Goal: Task Accomplishment & Management: Complete application form

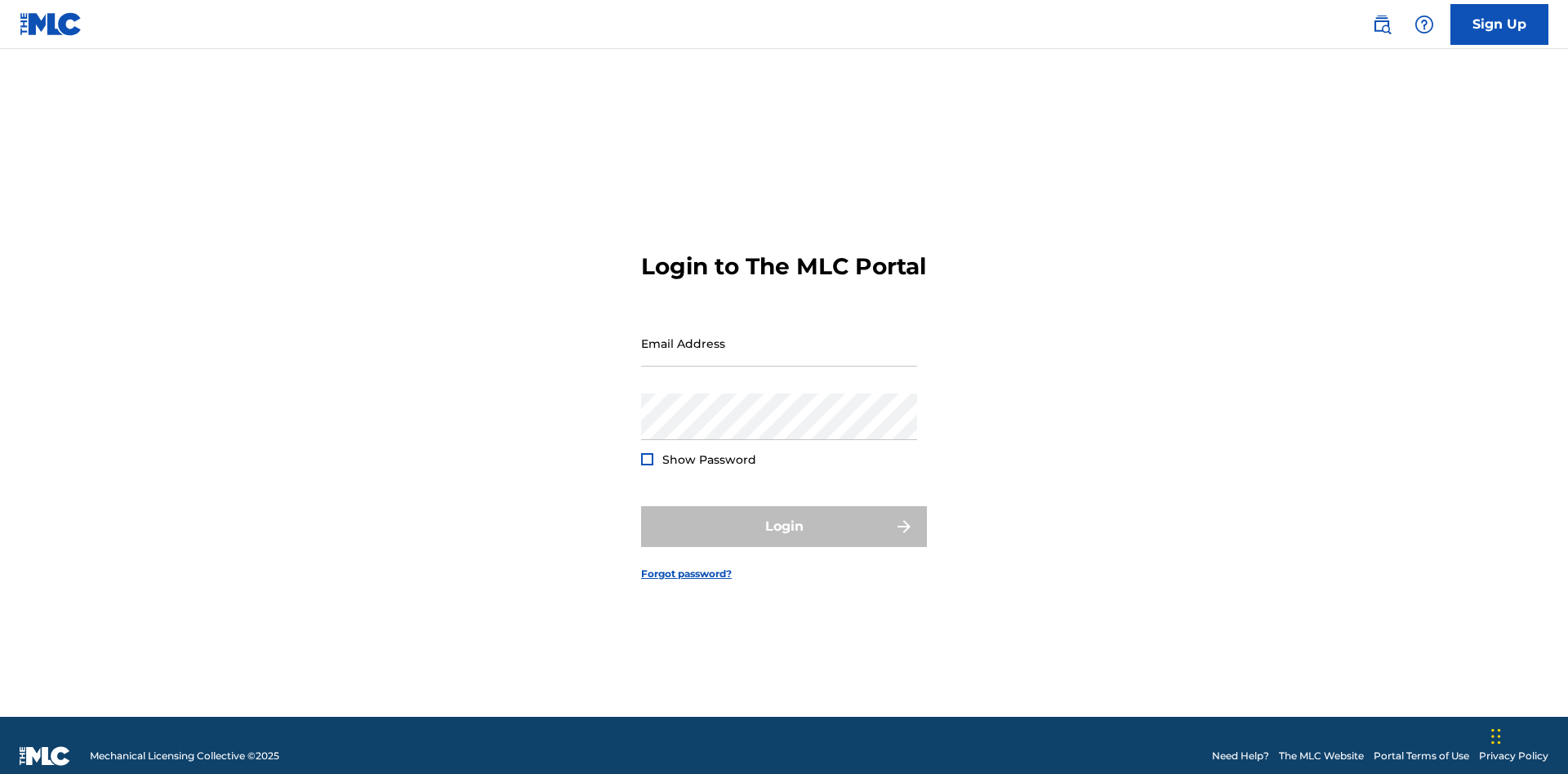
scroll to position [21, 0]
click at [779, 335] on input "Email Address" at bounding box center [779, 343] width 276 height 46
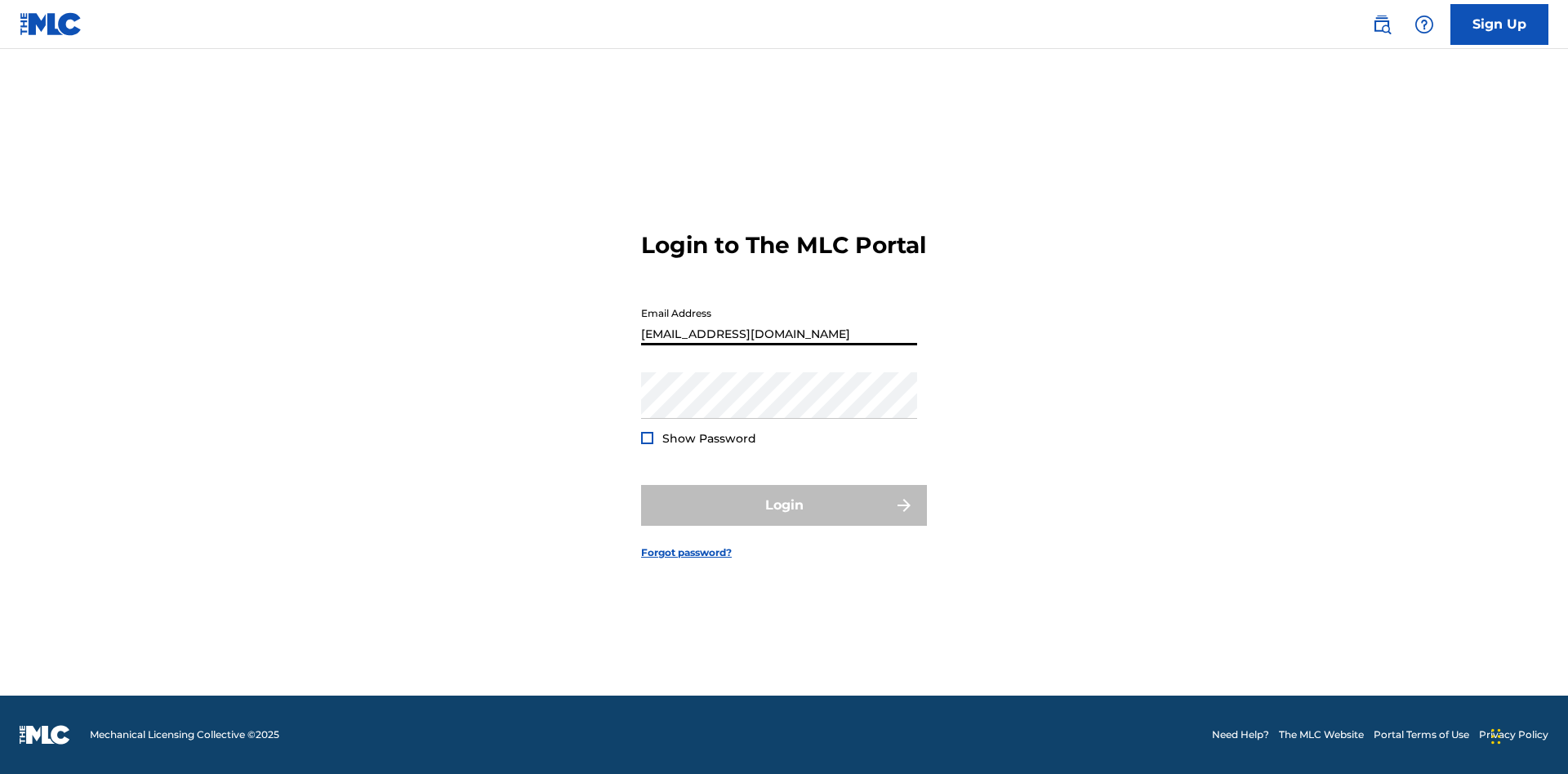
type input "[EMAIL_ADDRESS][DOMAIN_NAME]"
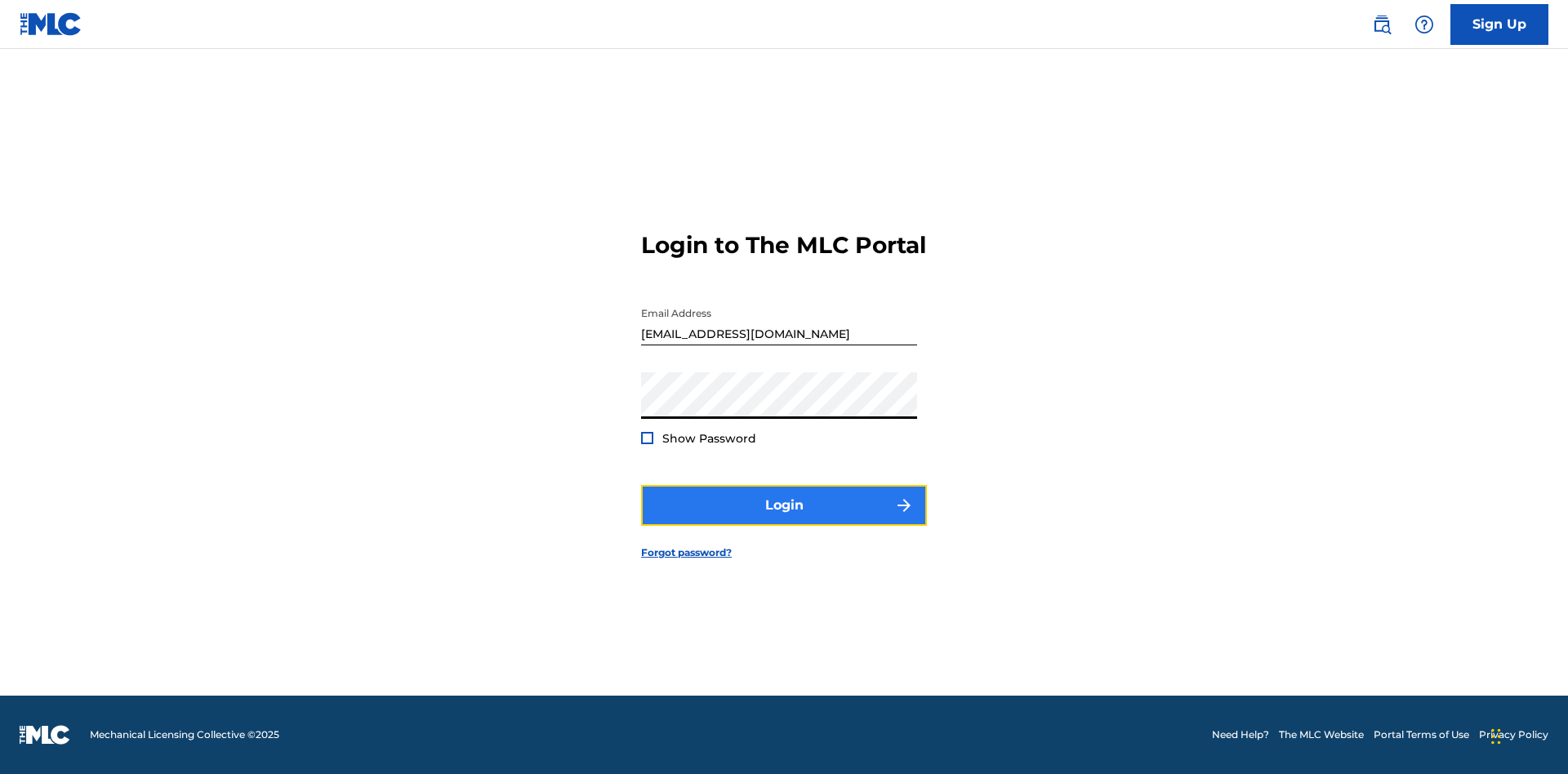
click at [784, 519] on button "Login" at bounding box center [784, 506] width 286 height 41
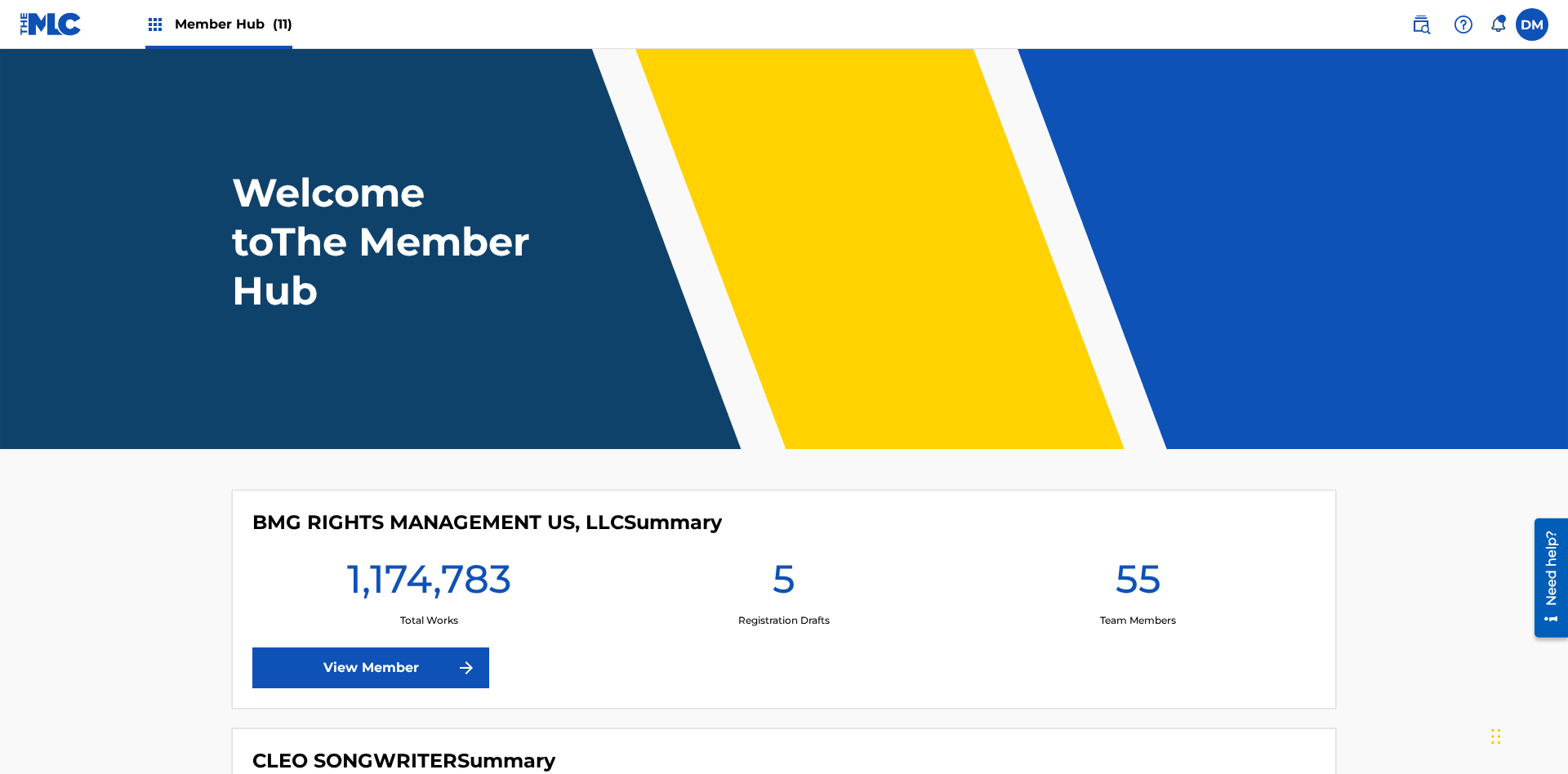
click at [233, 23] on span "Member Hub (11)" at bounding box center [233, 23] width 117 height 18
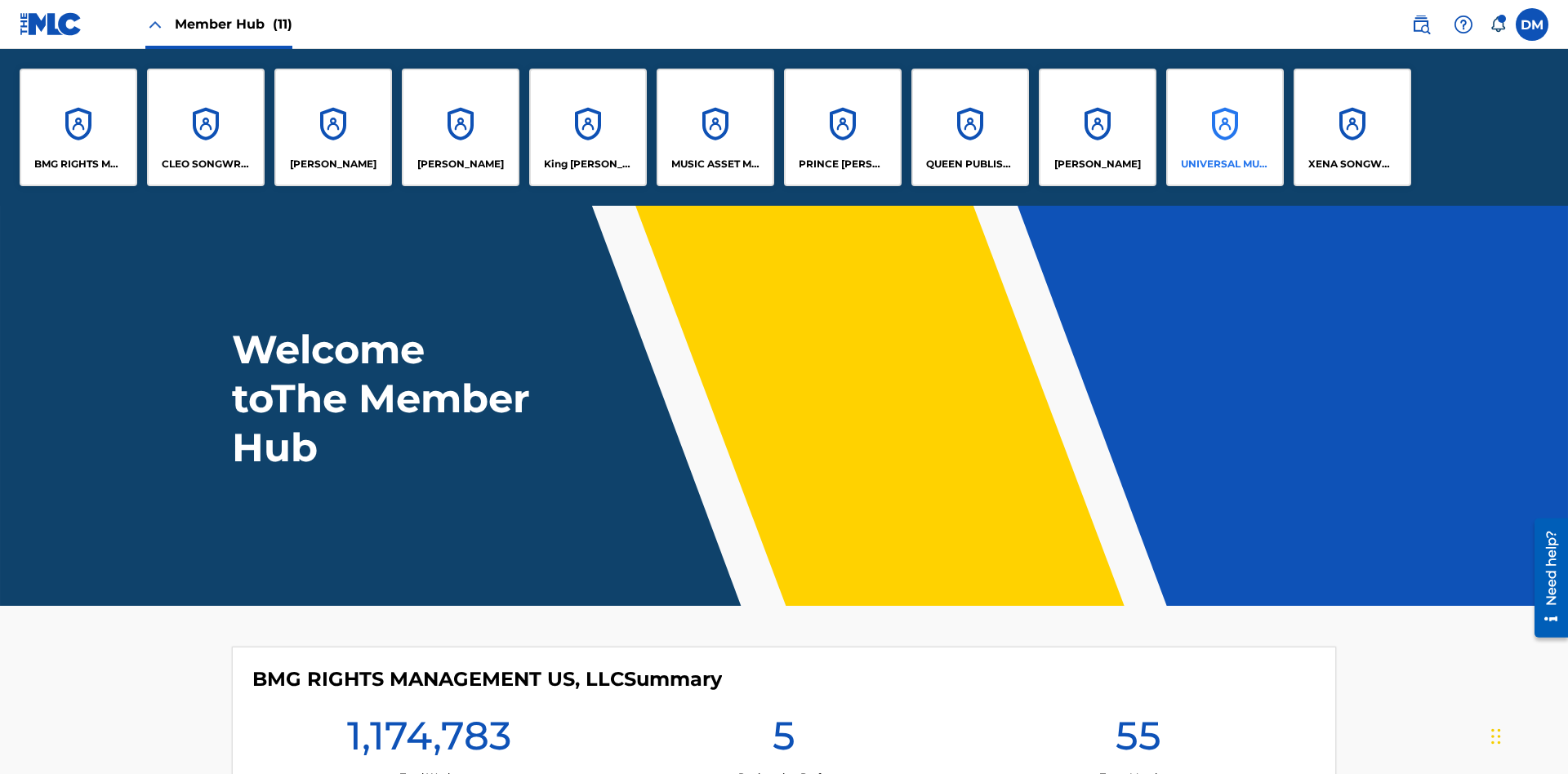
click at [1224, 164] on p "UNIVERSAL MUSIC PUB GROUP" at bounding box center [1226, 164] width 89 height 15
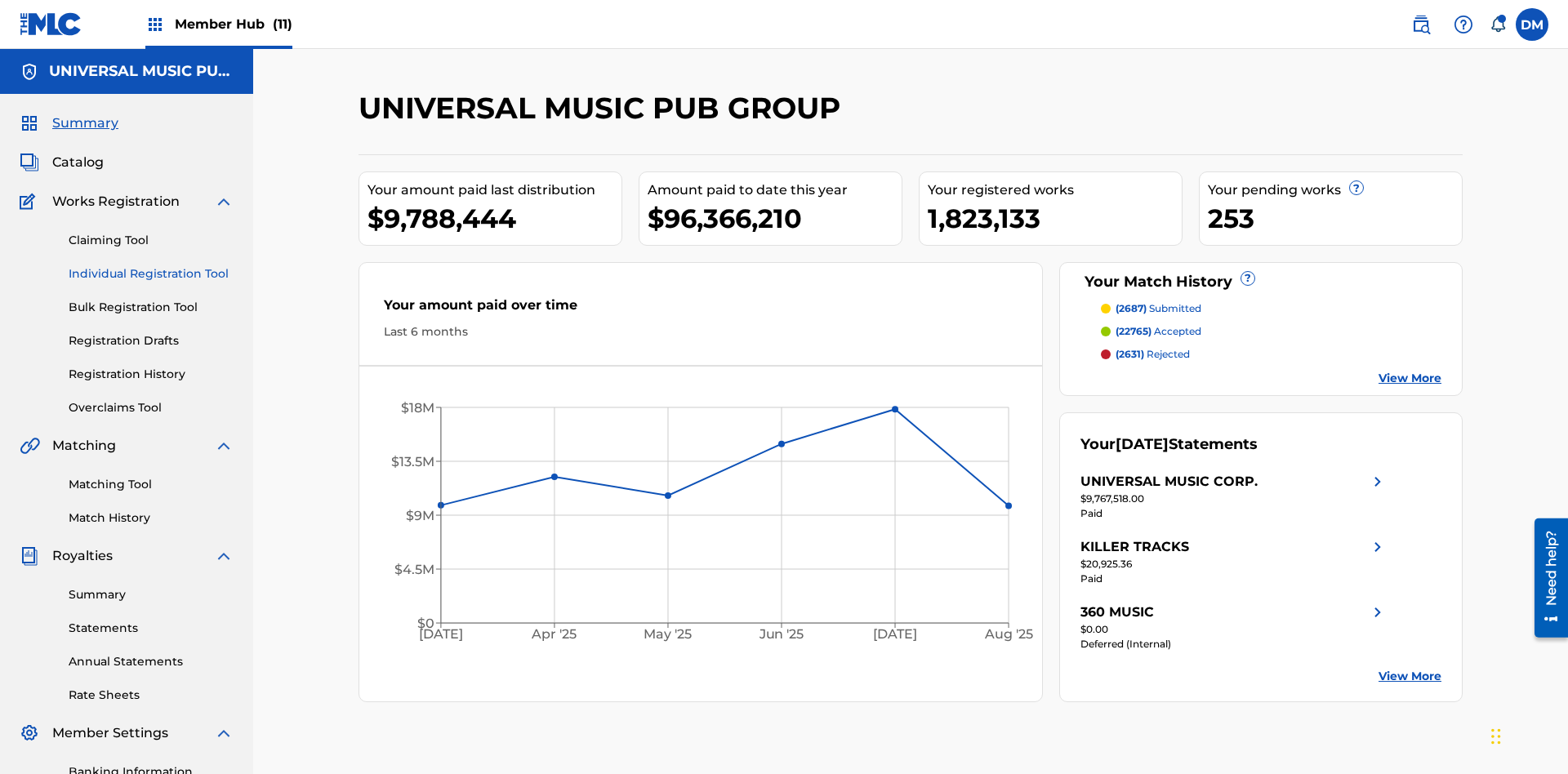
click at [151, 265] on link "Individual Registration Tool" at bounding box center [151, 274] width 165 height 17
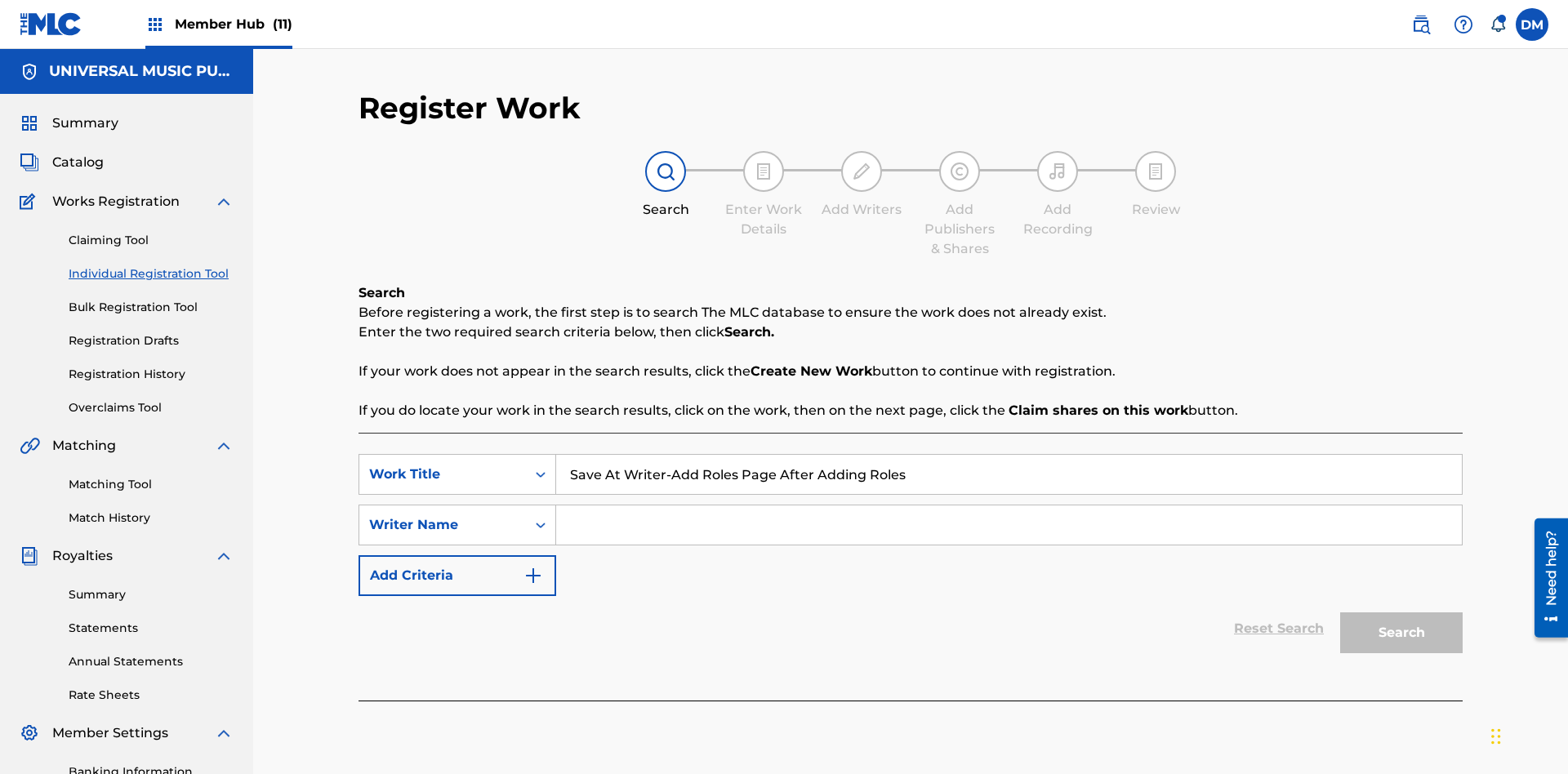
type input "Save At Writer-Add Roles Page After Adding Roles"
click at [1009, 506] on input "Search Form" at bounding box center [1009, 525] width 906 height 39
type input "QWERTYUIOP"
click at [1401, 612] on button "Search" at bounding box center [1401, 633] width 122 height 41
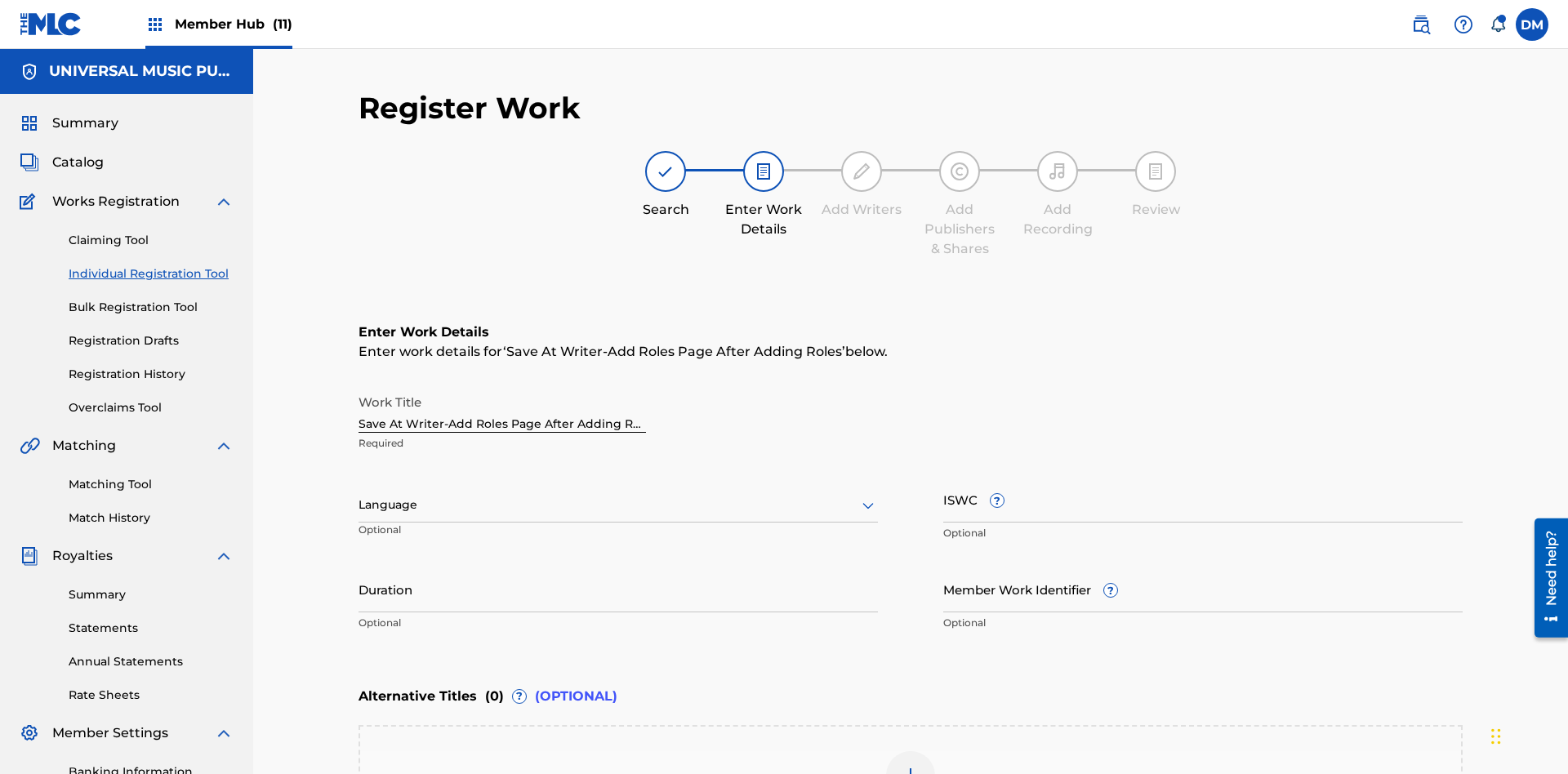
click at [618, 566] on input "Duration" at bounding box center [618, 589] width 519 height 46
click at [618, 566] on input "0" at bounding box center [618, 589] width 519 height 46
type input "00:00"
click at [868, 496] on icon at bounding box center [868, 506] width 19 height 19
click at [618, 633] on div "Afar" at bounding box center [618, 651] width 517 height 37
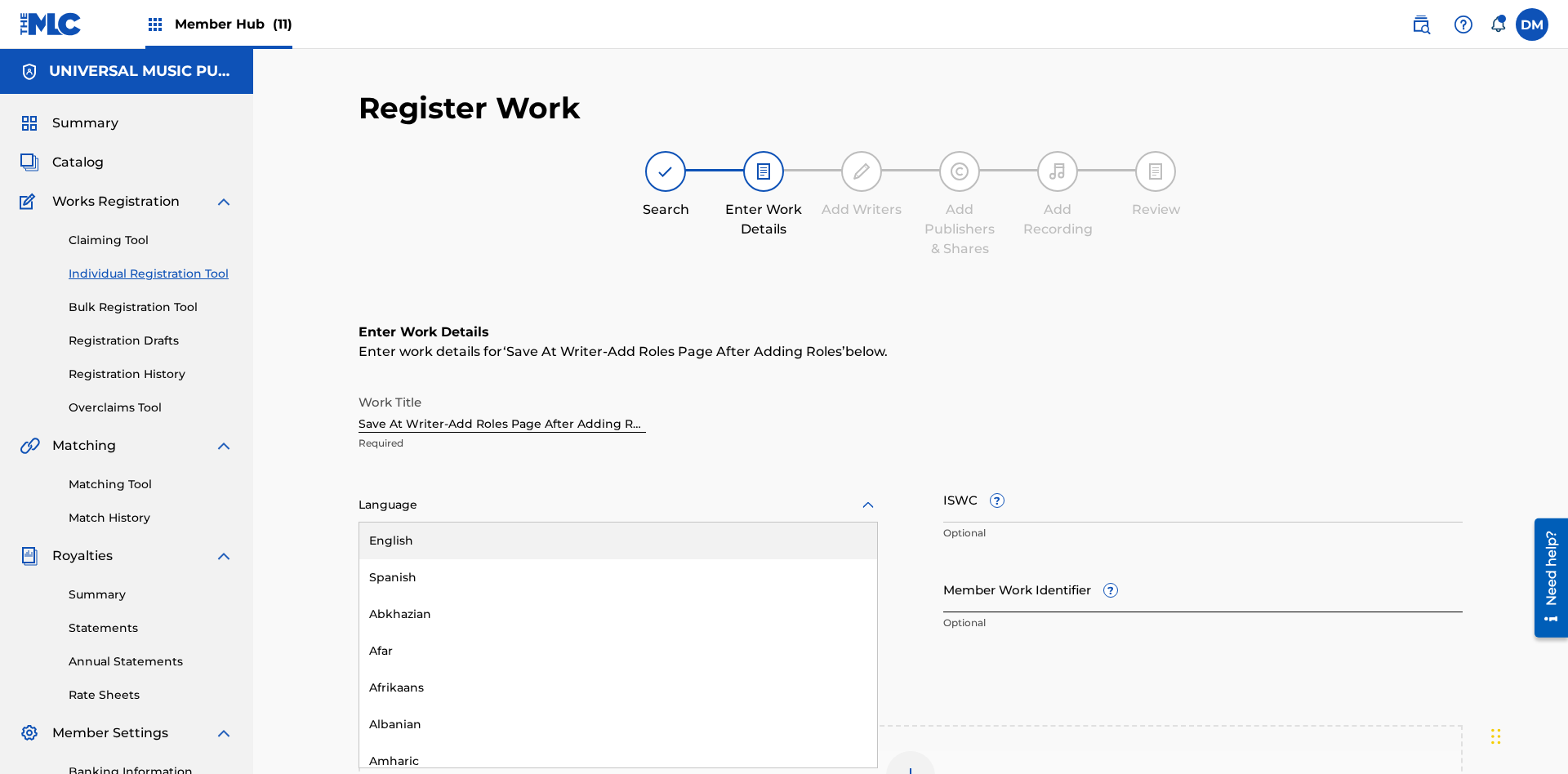
click at [1203, 566] on input "Member Work Identifier ?" at bounding box center [1203, 589] width 519 height 46
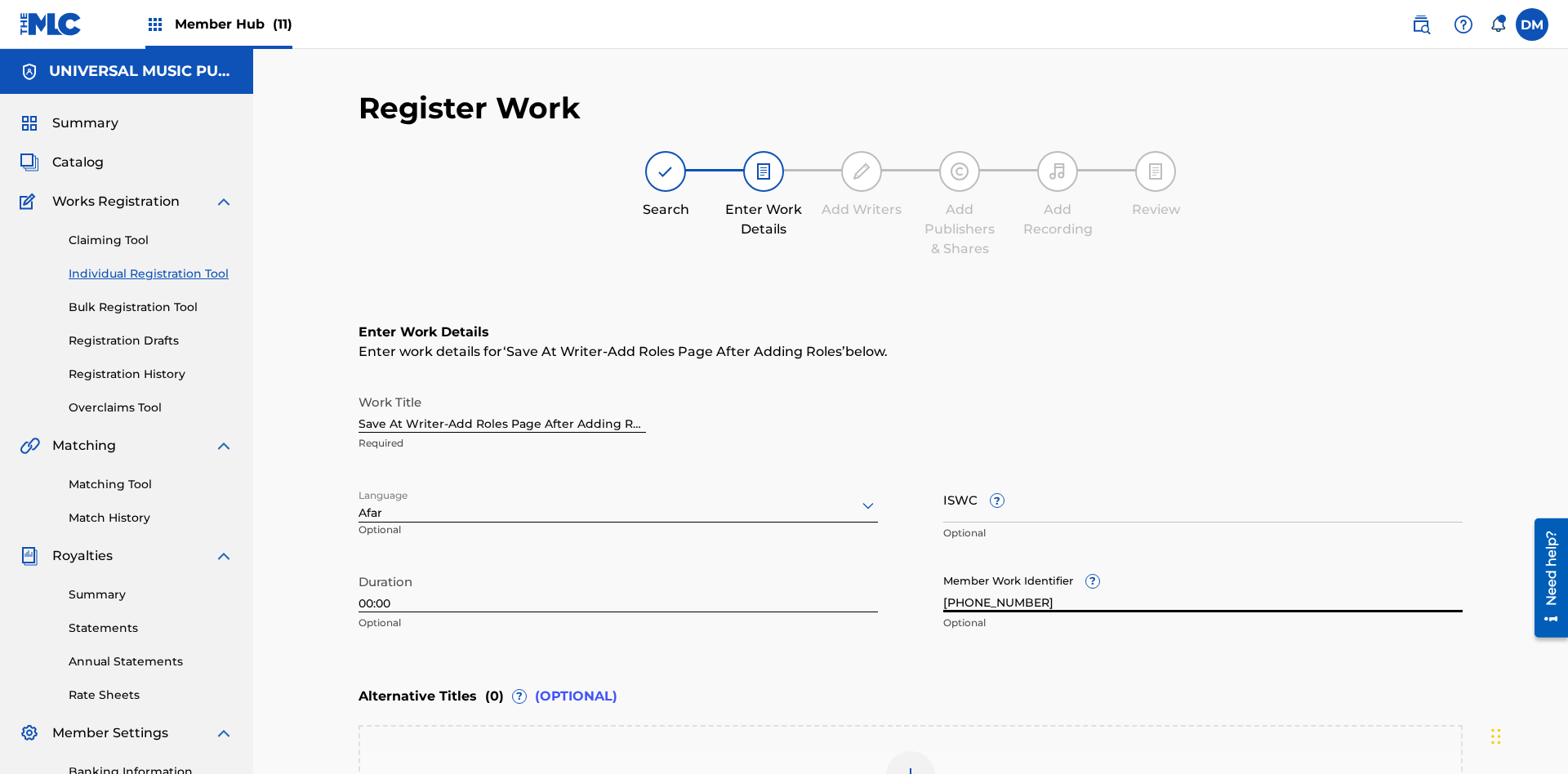
type input "[PHONE_NUMBER]"
click at [1203, 476] on input "ISWC ?" at bounding box center [1203, 499] width 519 height 46
type input "T-123.456.789-4"
click at [911, 766] on img at bounding box center [911, 776] width 19 height 19
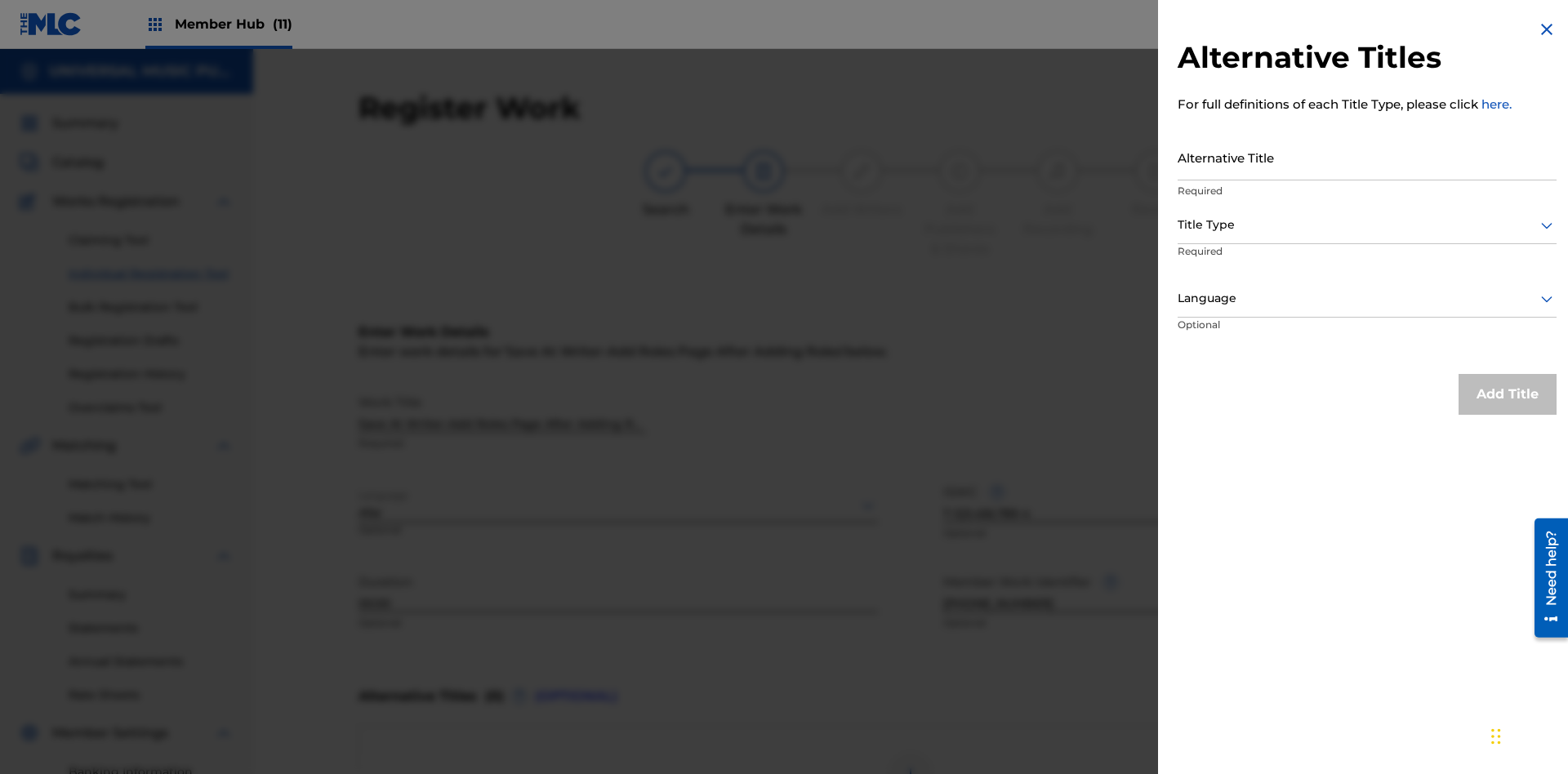
click at [1367, 157] on input "Alternative Title" at bounding box center [1366, 157] width 379 height 46
type input "Alt Title"
click at [1367, 225] on div at bounding box center [1366, 225] width 379 height 20
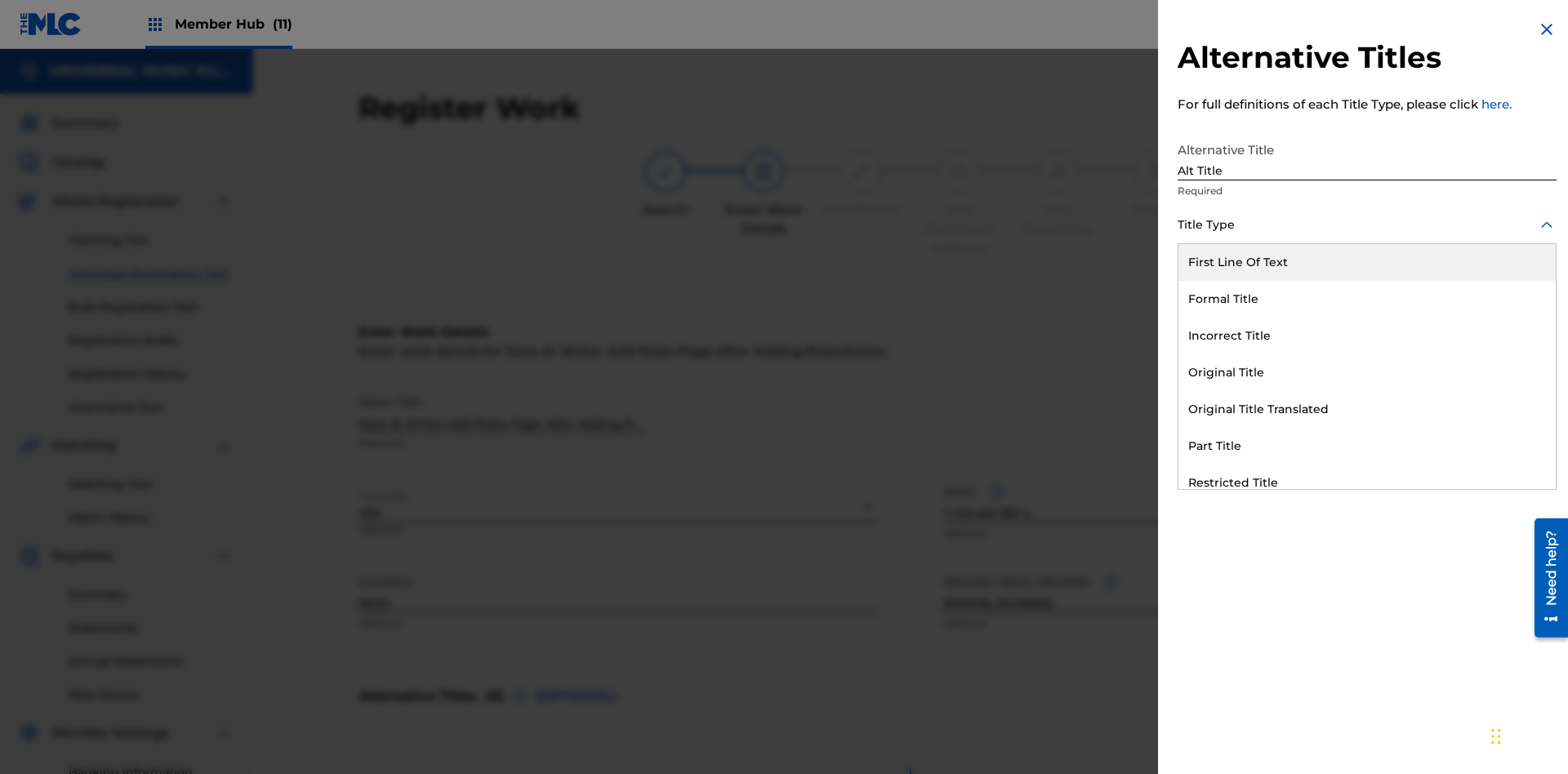
click at [1367, 372] on div "Original Title" at bounding box center [1366, 373] width 377 height 37
click at [1367, 298] on div at bounding box center [1366, 298] width 379 height 20
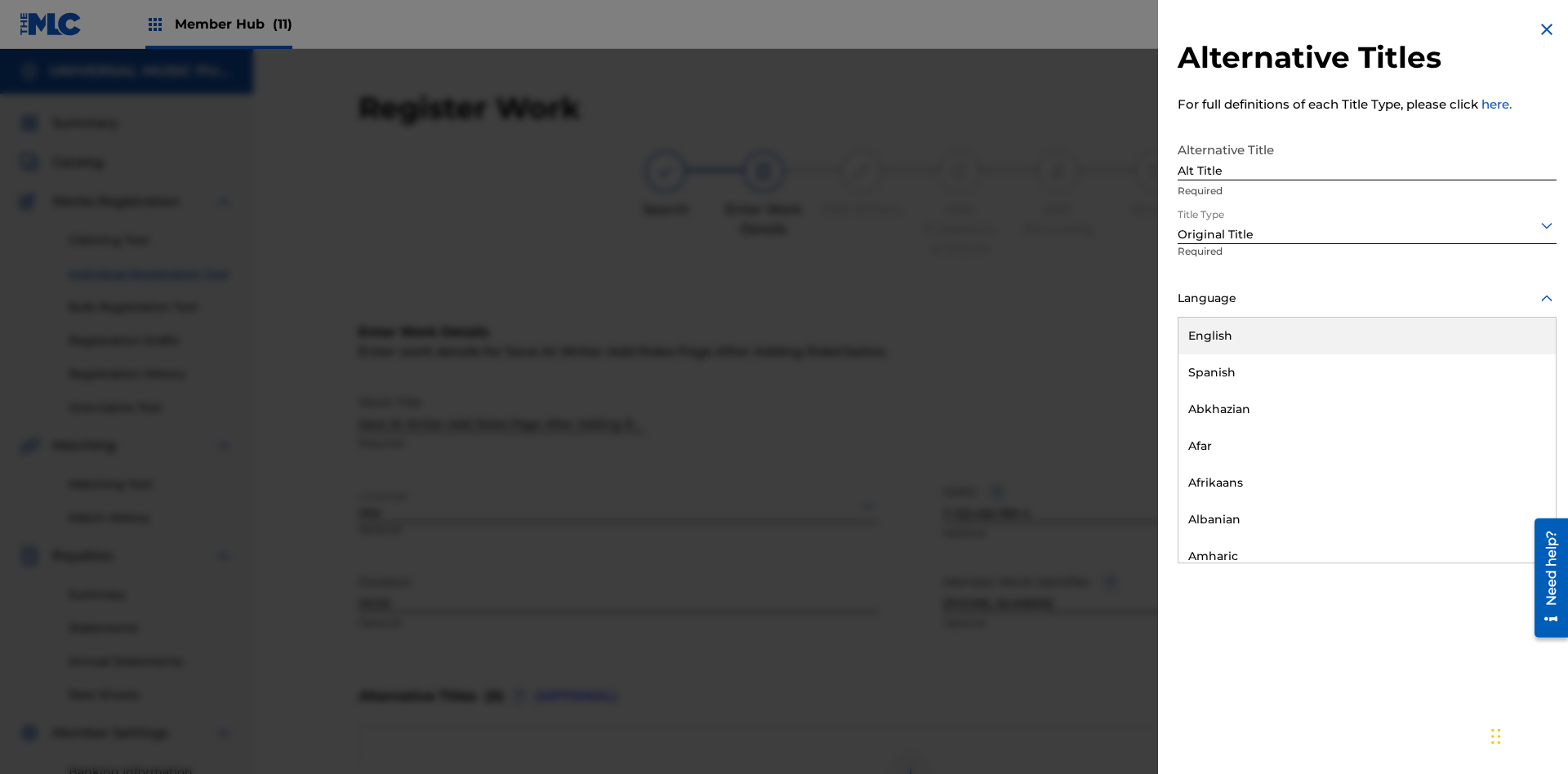
click at [1508, 393] on button "Add Title" at bounding box center [1507, 394] width 98 height 41
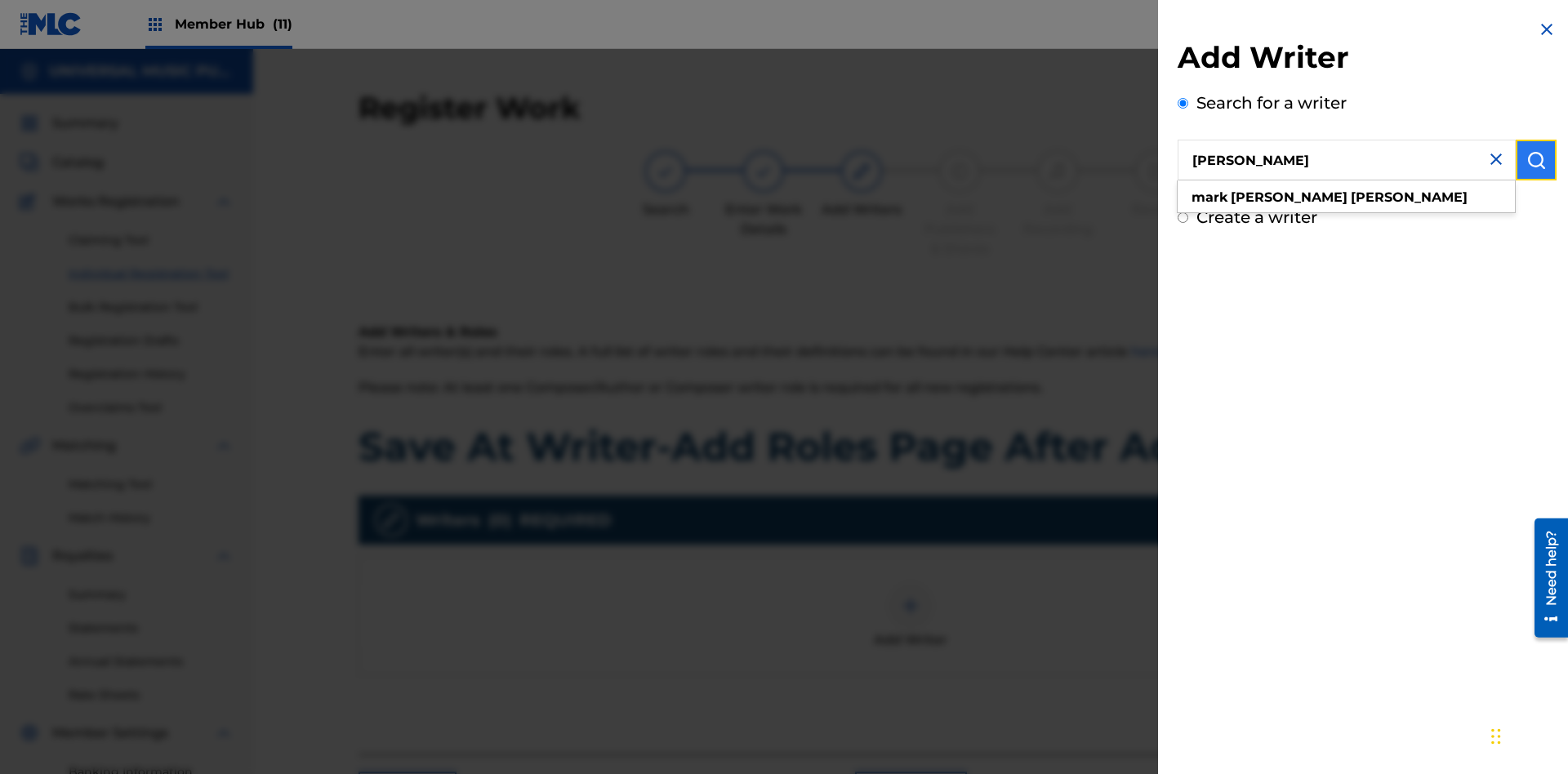
click at [1536, 160] on img "submit" at bounding box center [1536, 160] width 19 height 19
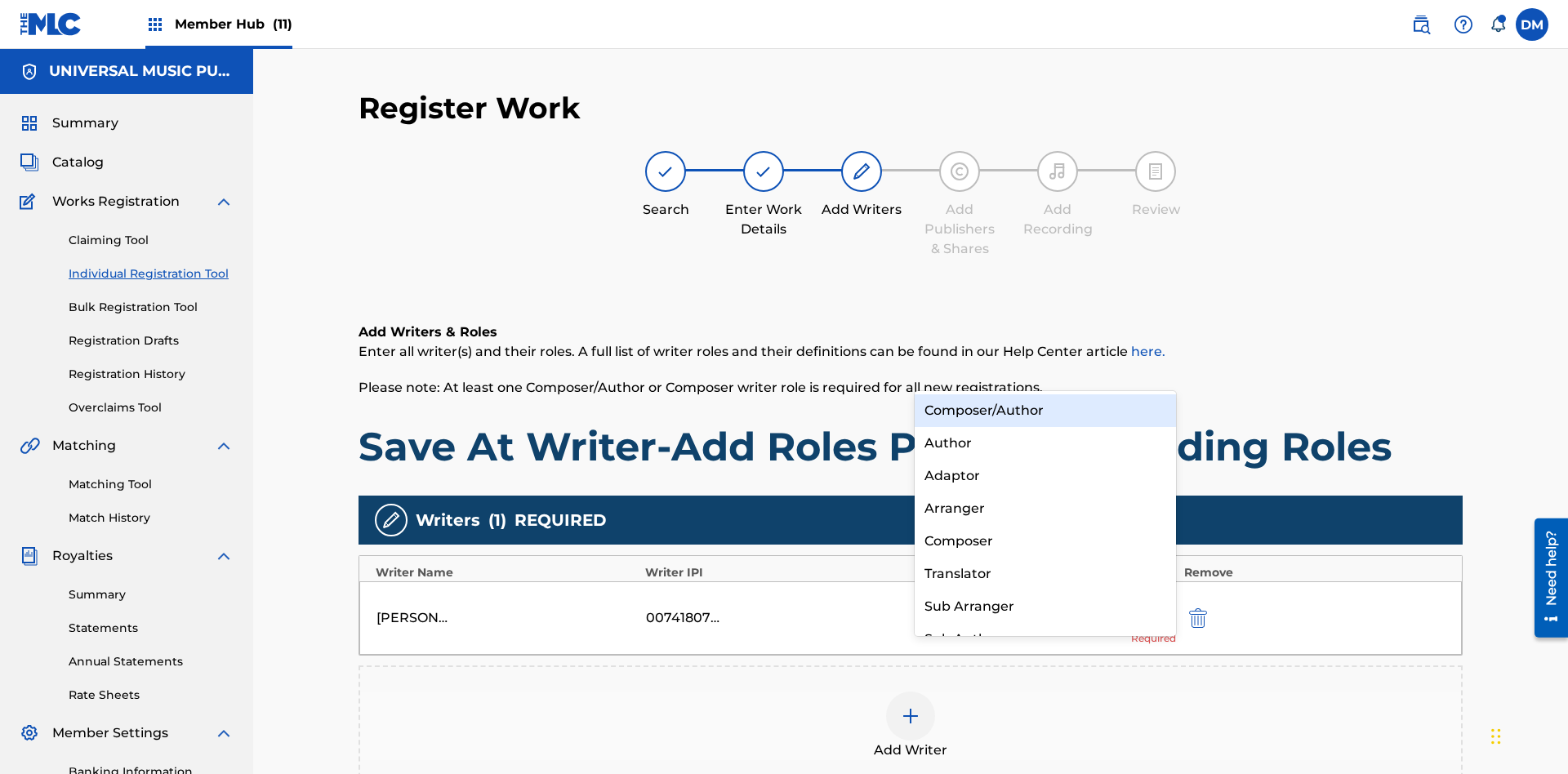
click at [1045, 541] on div "Composer" at bounding box center [1046, 542] width 262 height 33
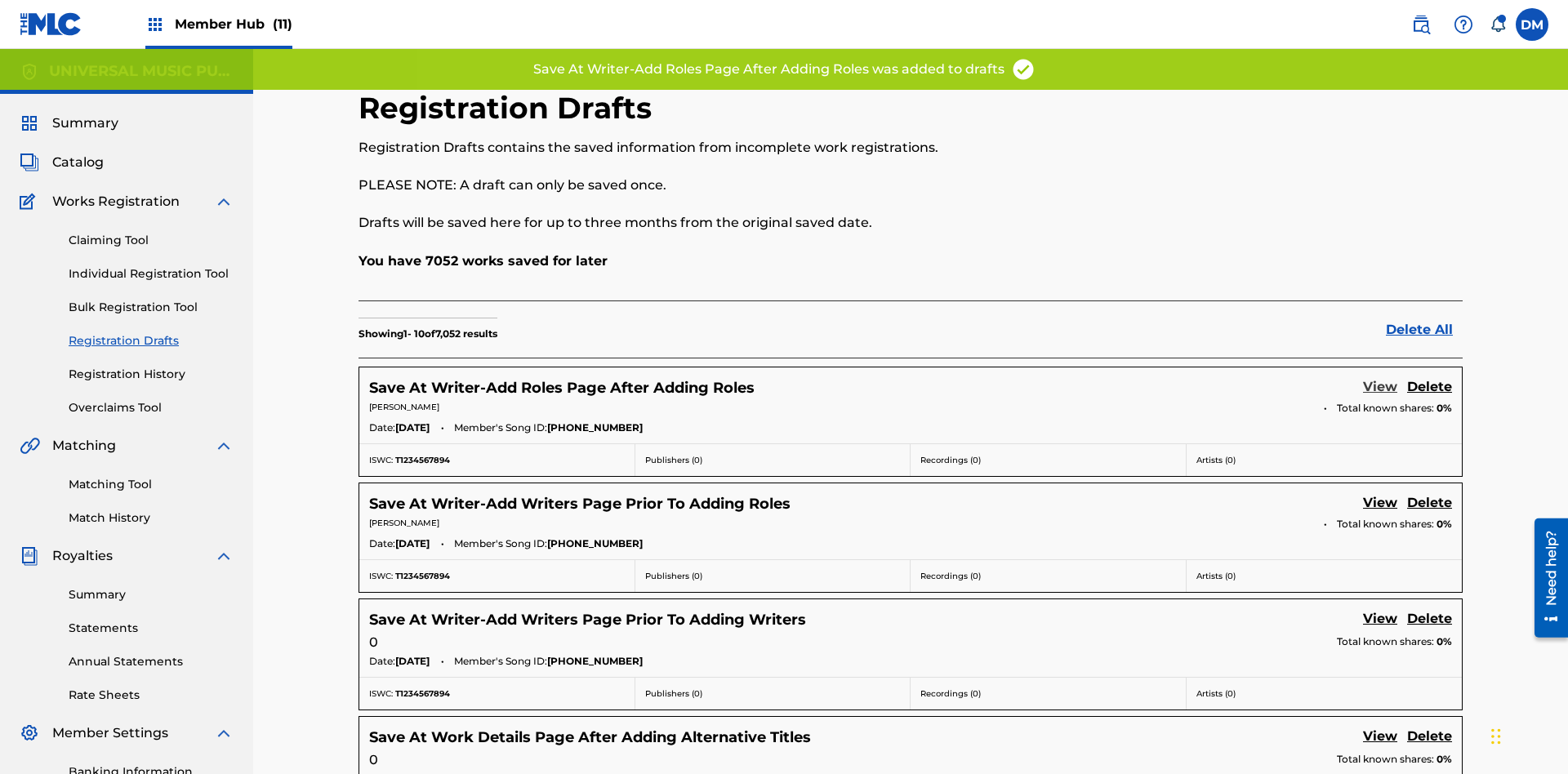
click at [1380, 377] on link "View" at bounding box center [1380, 387] width 34 height 22
